Goal: Information Seeking & Learning: Understand process/instructions

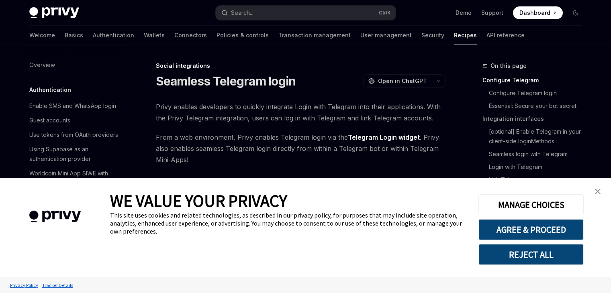
type textarea "*"
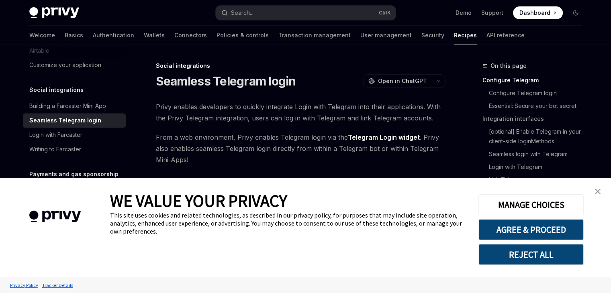
click at [515, 252] on button "REJECT ALL" at bounding box center [530, 254] width 105 height 21
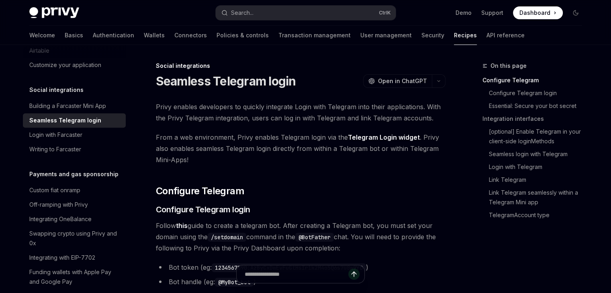
click at [52, 14] on img at bounding box center [54, 12] width 50 height 11
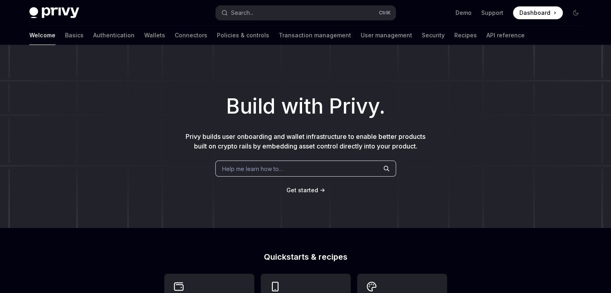
type textarea "*"
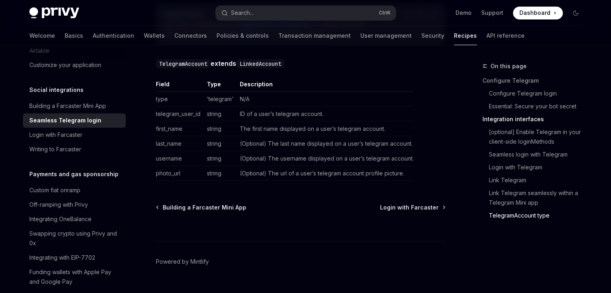
scroll to position [1505, 0]
